Goal: Task Accomplishment & Management: Complete application form

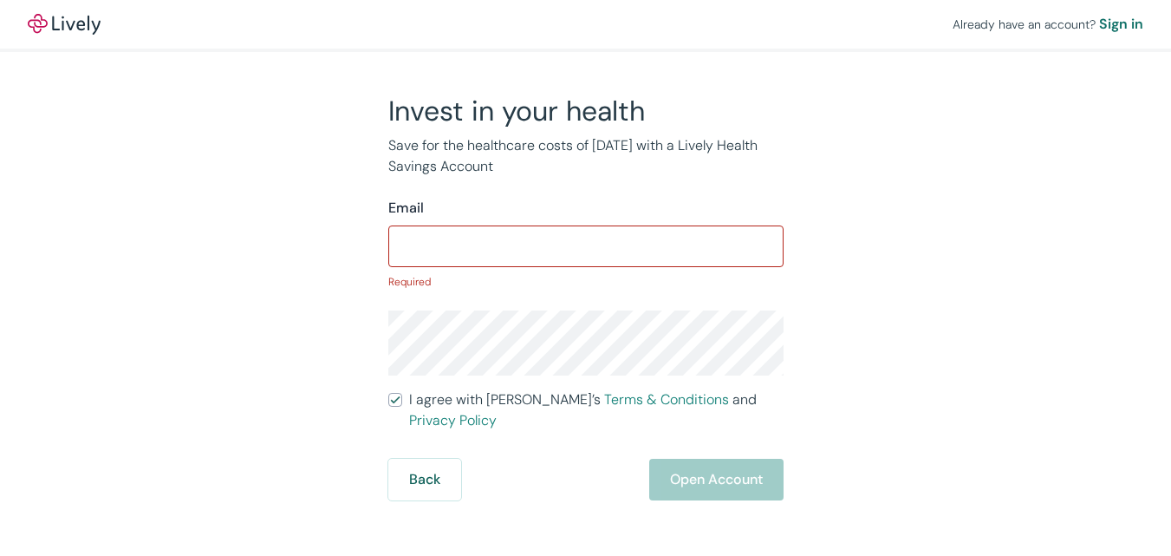
click at [388, 393] on input "I agree with Lively’s Terms & Conditions and Privacy Policy" at bounding box center [395, 400] width 14 height 14
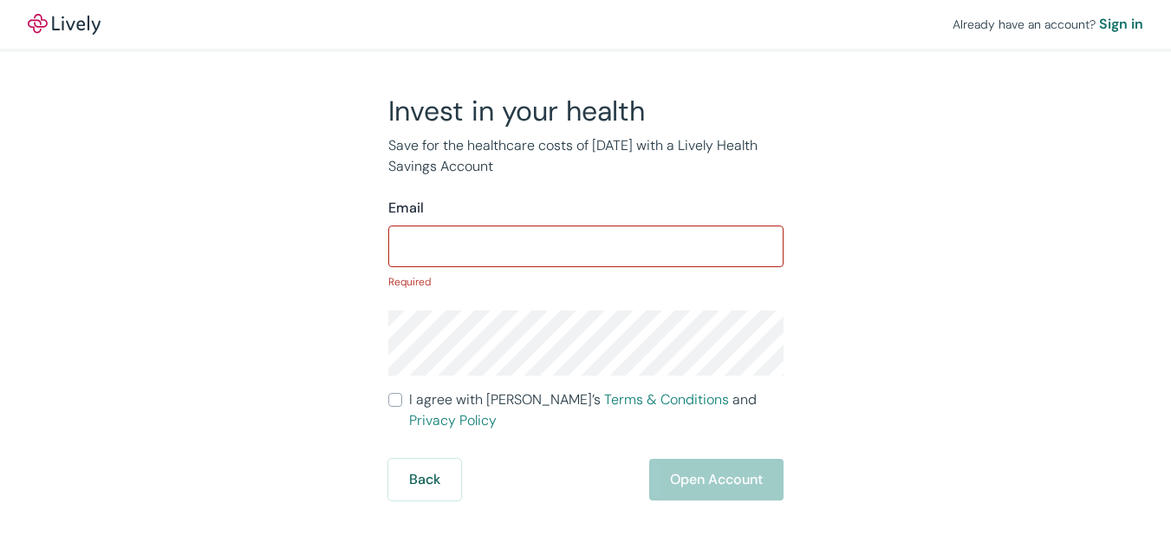
click at [388, 393] on input "I agree with Lively’s Terms & Conditions and Privacy Policy" at bounding box center [395, 400] width 14 height 14
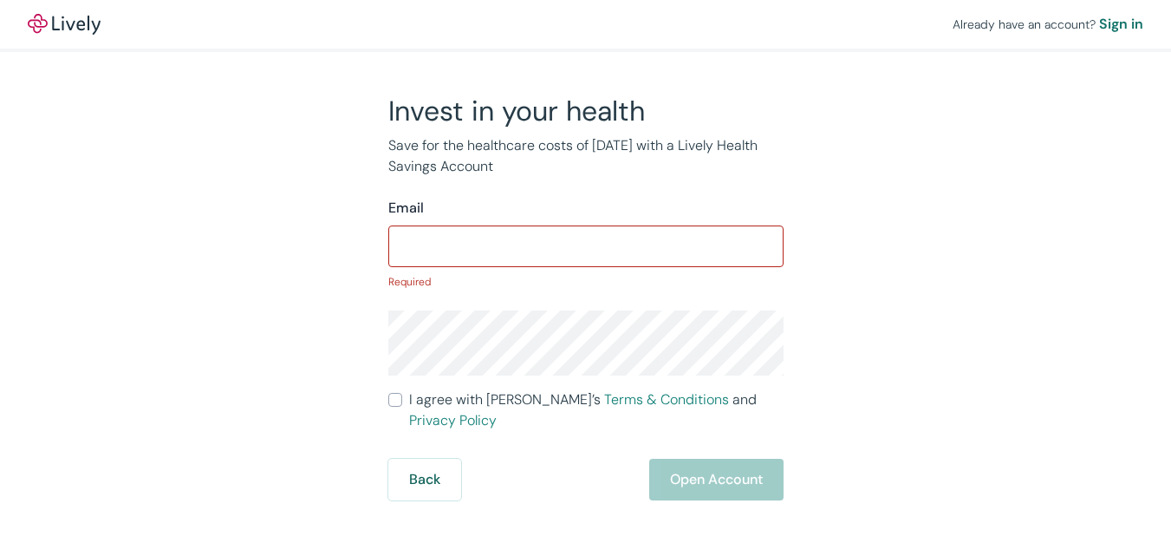
checkbox input "true"
